Goal: Communication & Community: Connect with others

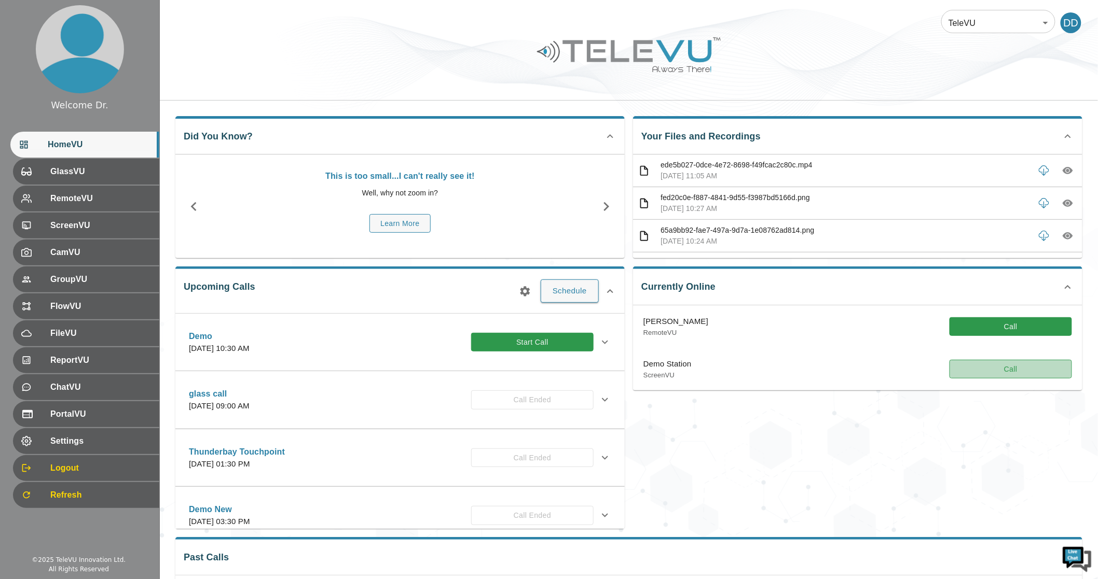
click at [810, 371] on button "Call" at bounding box center [1010, 369] width 122 height 19
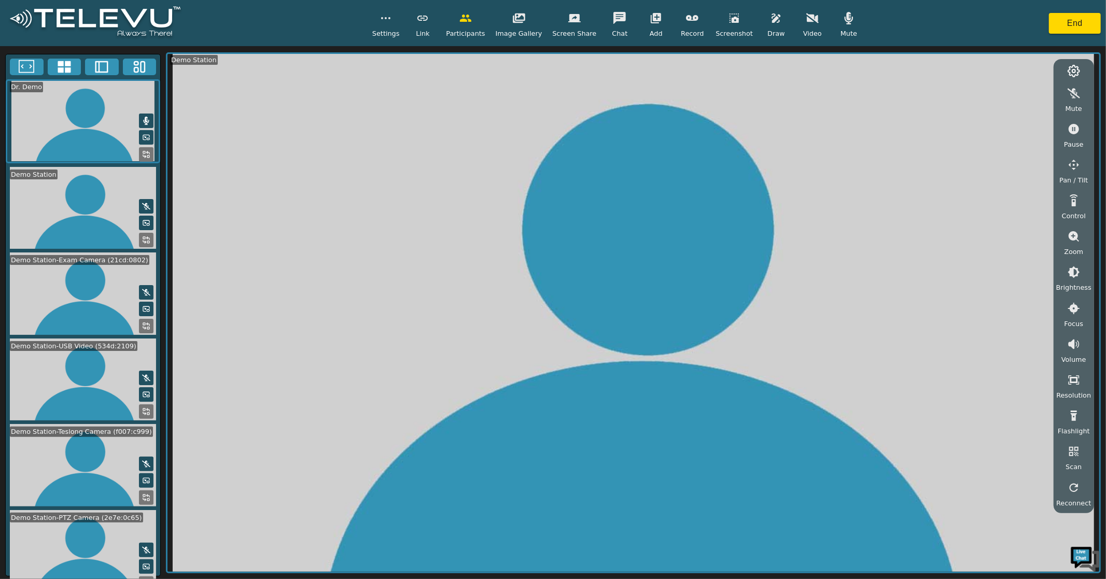
click at [68, 65] on icon at bounding box center [64, 67] width 13 height 12
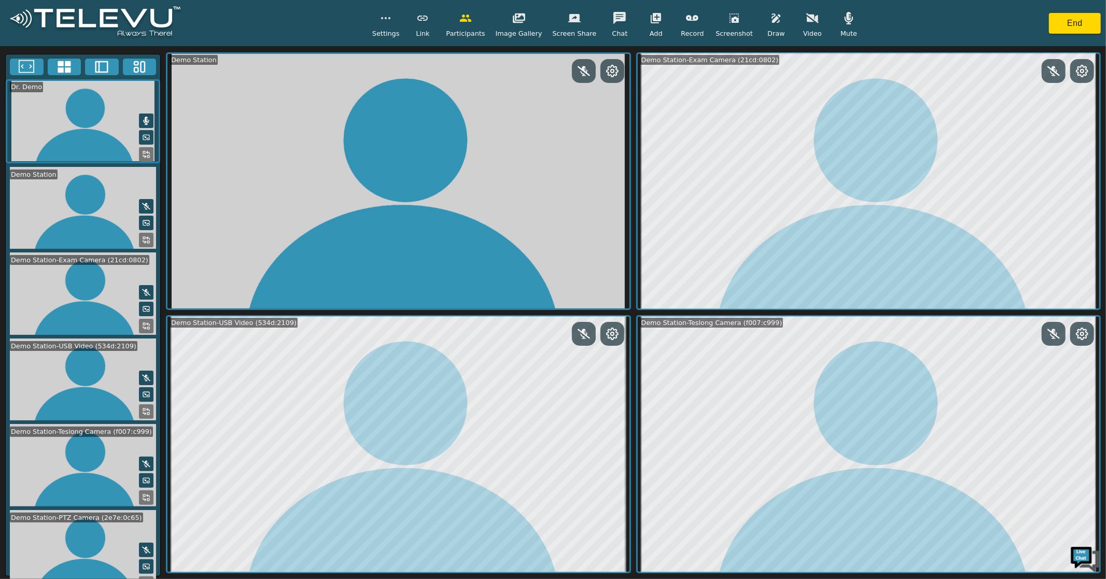
click at [144, 574] on button at bounding box center [146, 584] width 15 height 15
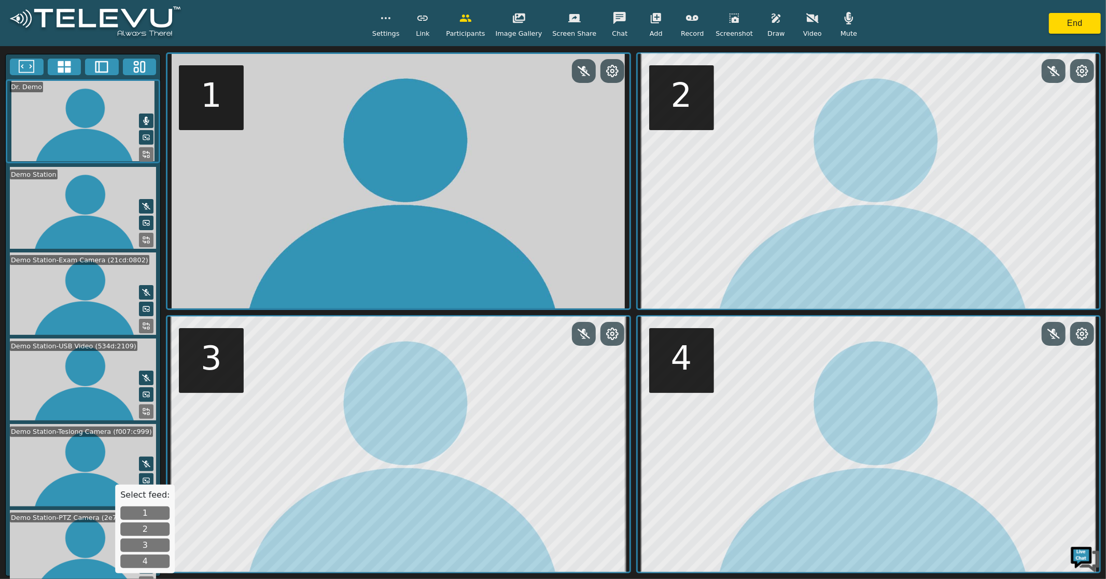
click at [149, 514] on button "1" at bounding box center [144, 513] width 49 height 13
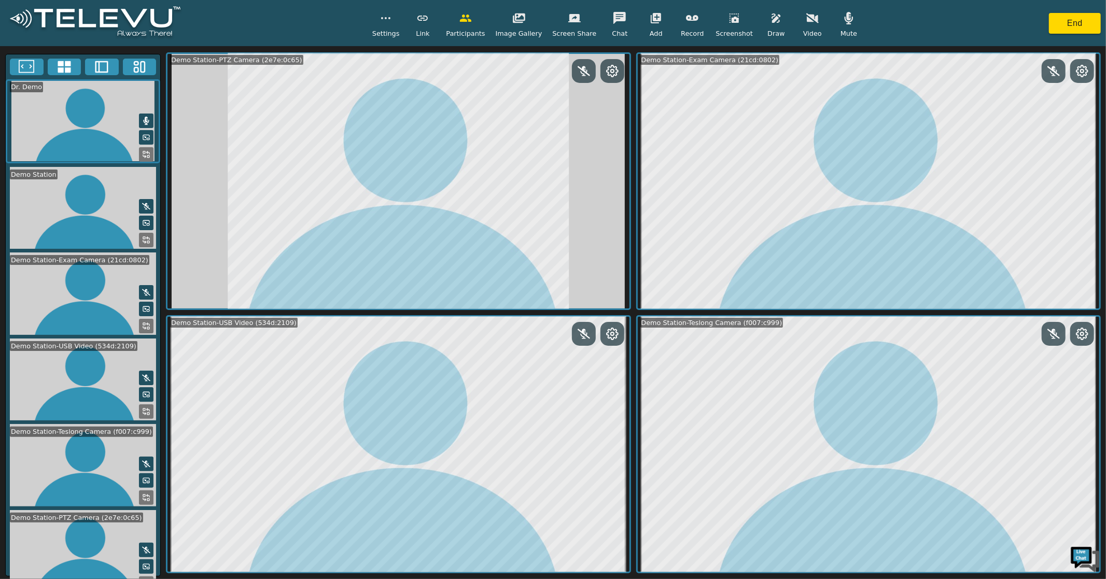
scroll to position [11, 0]
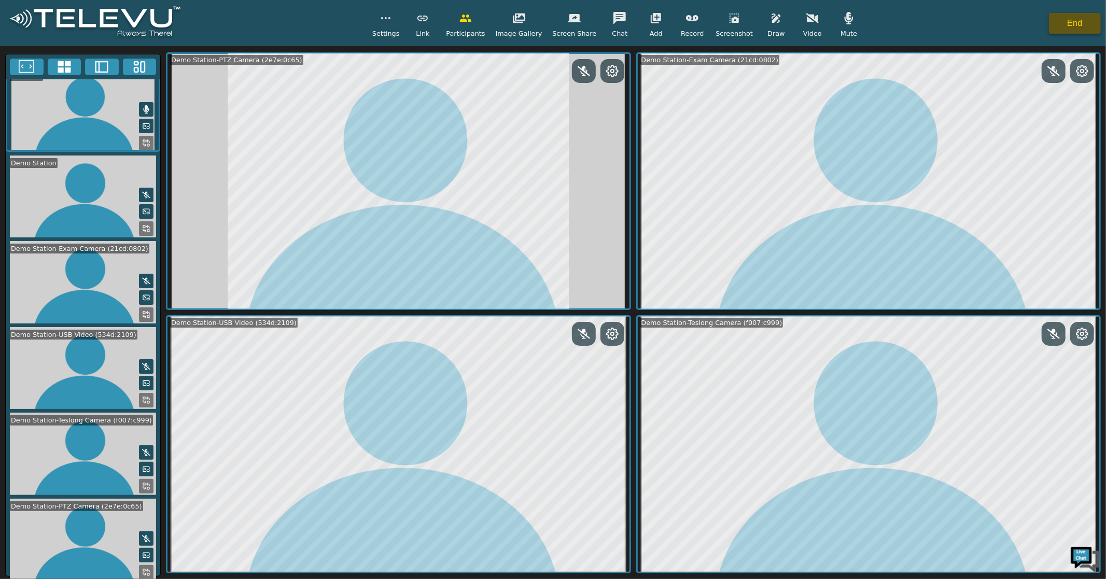
click at [810, 26] on button "End" at bounding box center [1075, 23] width 52 height 21
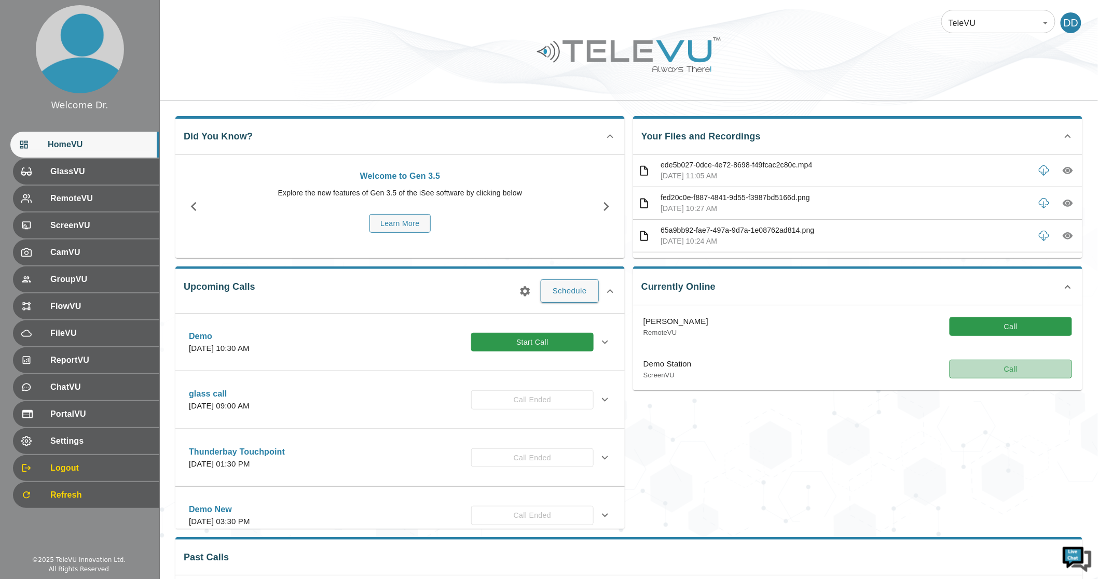
click at [810, 370] on button "Call" at bounding box center [1010, 369] width 122 height 19
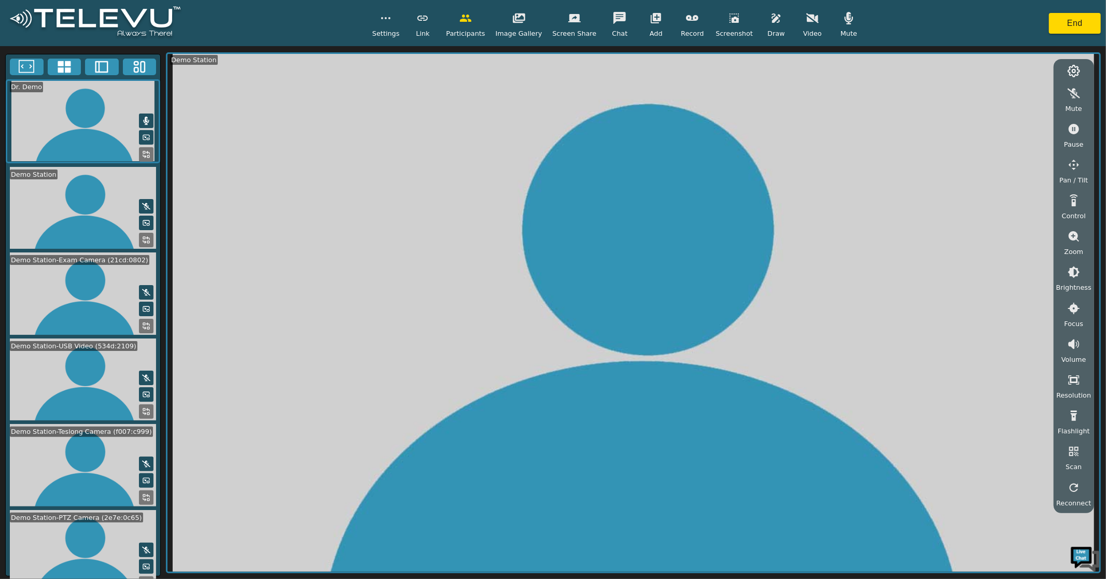
click at [71, 65] on icon at bounding box center [65, 67] width 16 height 16
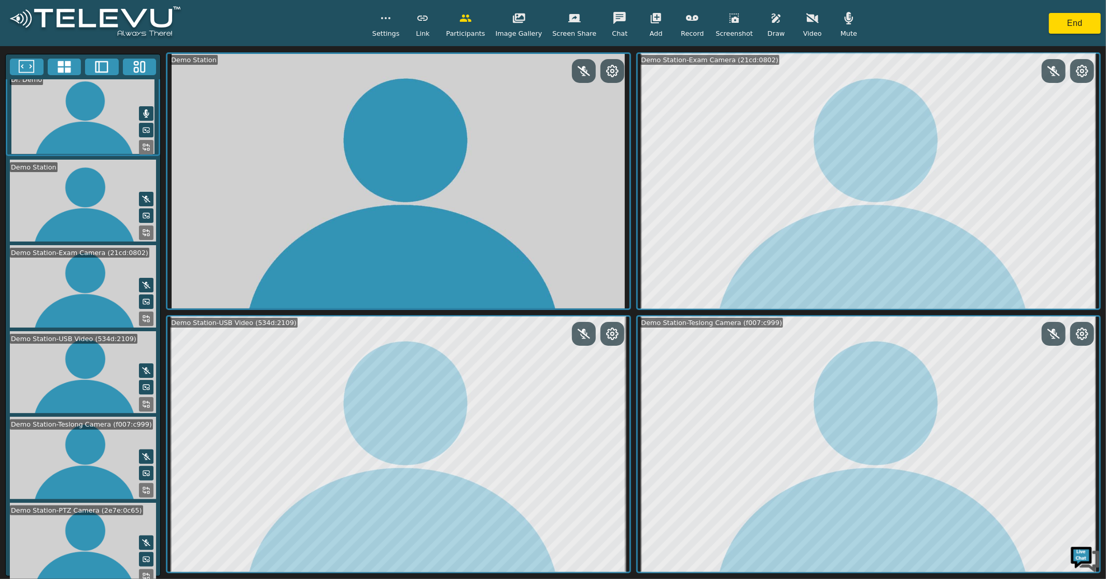
scroll to position [11, 0]
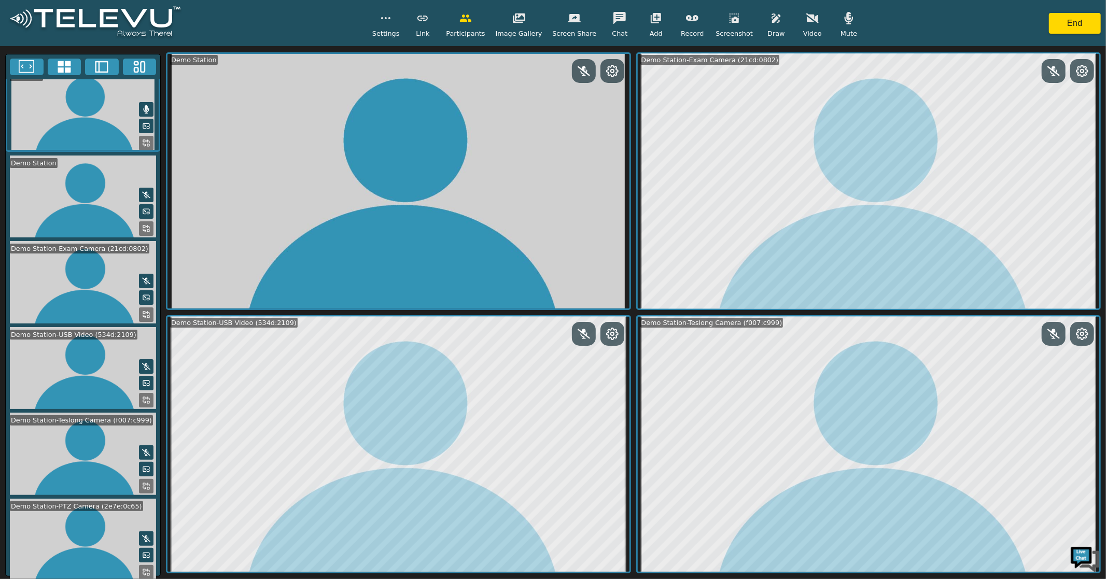
click at [142, 569] on icon at bounding box center [146, 573] width 8 height 8
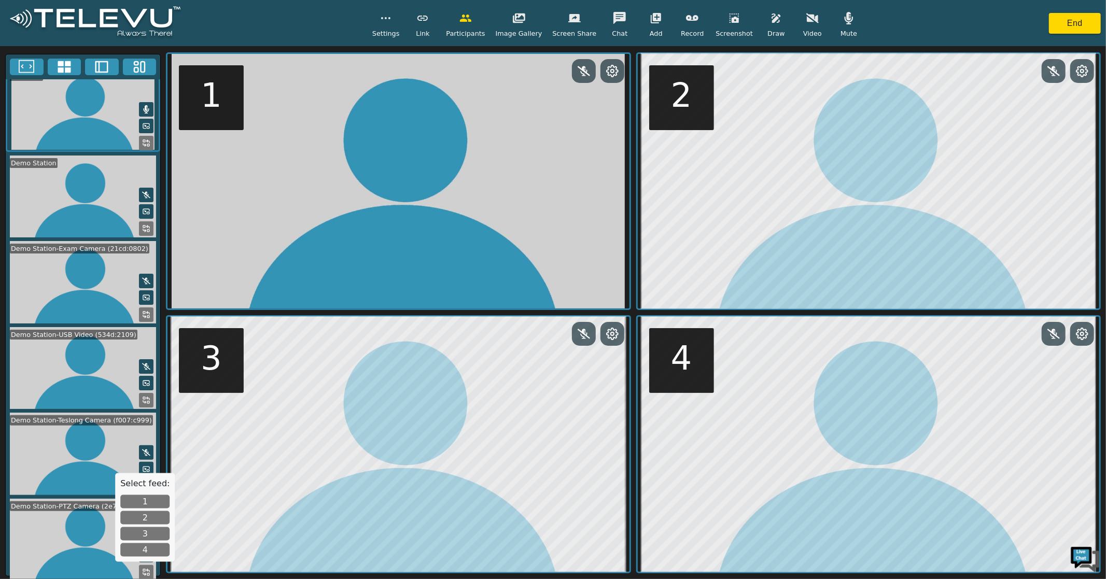
click at [146, 500] on button "1" at bounding box center [144, 501] width 49 height 13
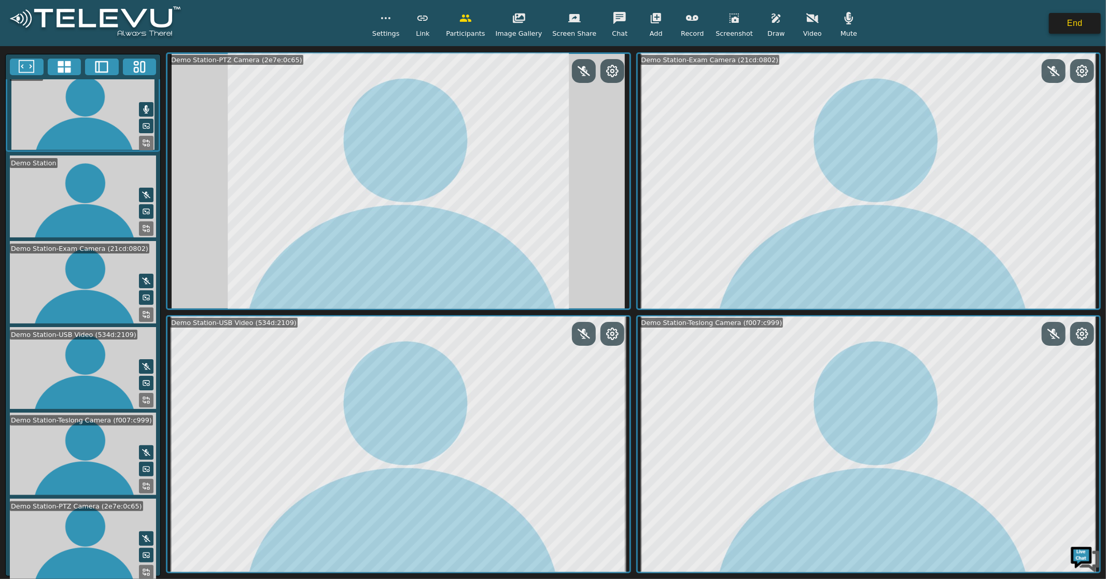
click at [810, 25] on button "End" at bounding box center [1075, 23] width 52 height 21
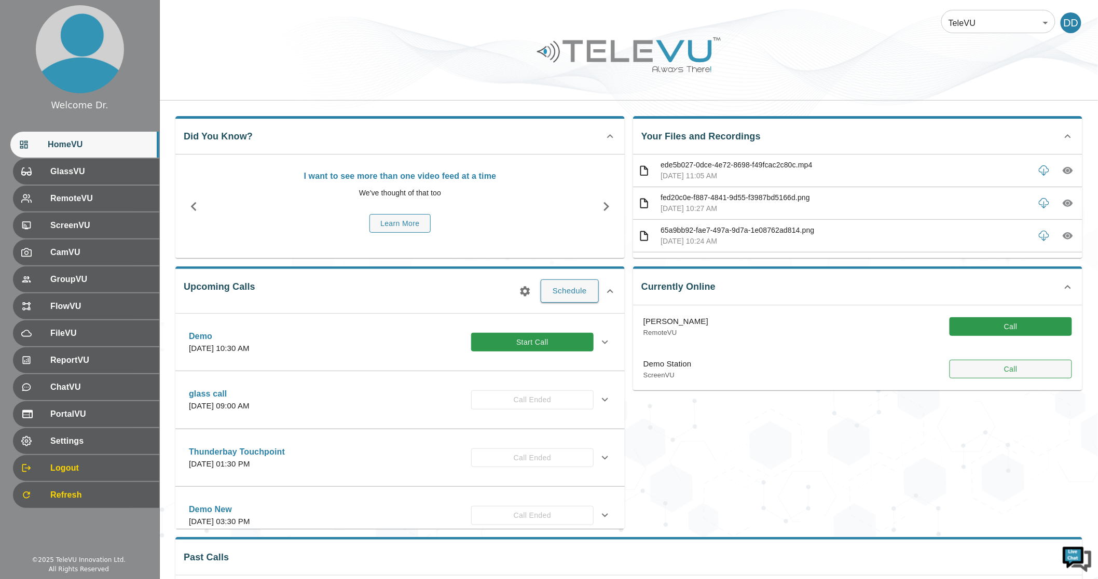
click at [810, 369] on button "Call" at bounding box center [1010, 369] width 122 height 19
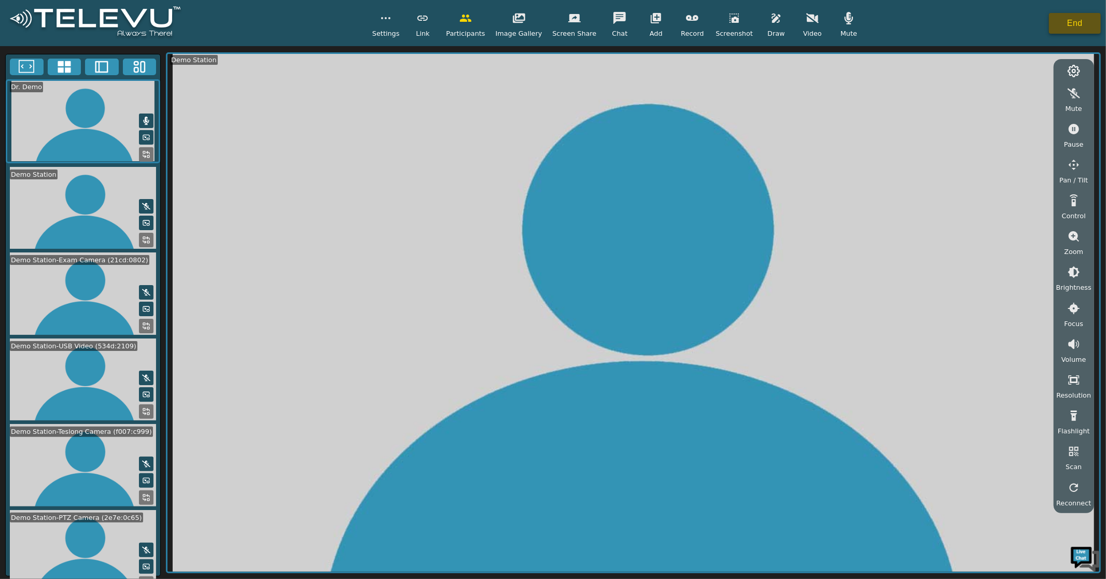
click at [810, 22] on button "End" at bounding box center [1075, 23] width 52 height 21
